Goal: Task Accomplishment & Management: Manage account settings

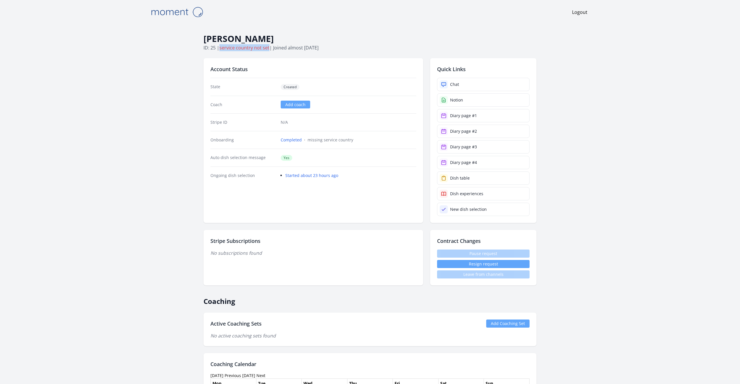
drag, startPoint x: 270, startPoint y: 49, endPoint x: 222, endPoint y: 48, distance: 48.6
click at [222, 48] on p "ID: 25 | service country not set | Joined almost [DATE]" at bounding box center [370, 47] width 333 height 7
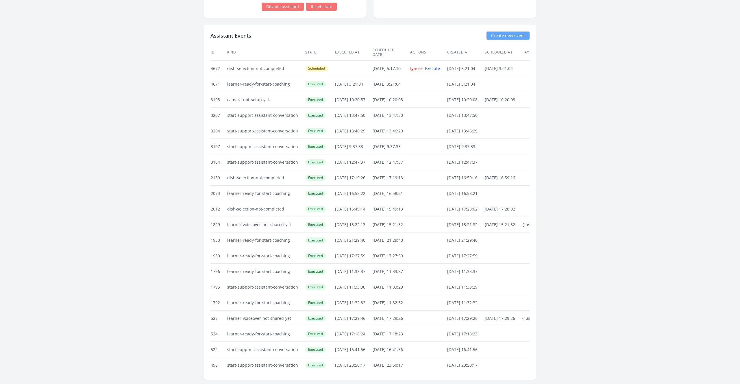
scroll to position [838, 0]
